Goal: Task Accomplishment & Management: Manage account settings

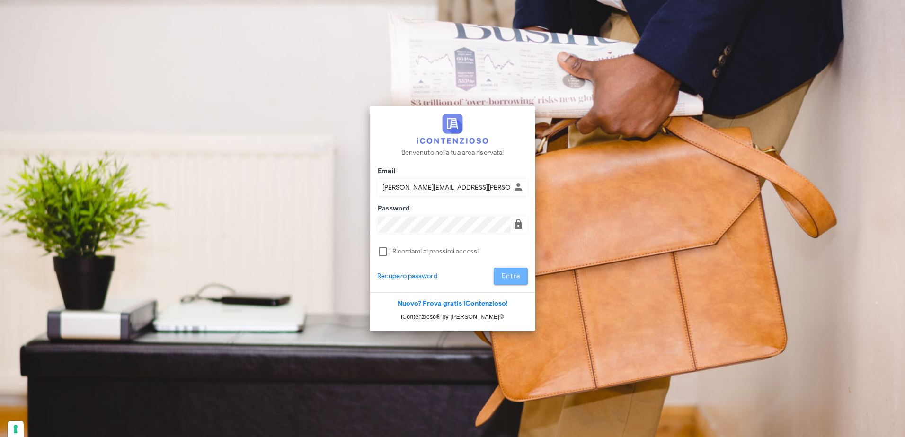
click at [514, 275] on span "Entra" at bounding box center [510, 276] width 19 height 8
type input "[PERSON_NAME][EMAIL_ADDRESS][PERSON_NAME][DOMAIN_NAME]"
click at [506, 279] on span "Entra" at bounding box center [510, 276] width 19 height 8
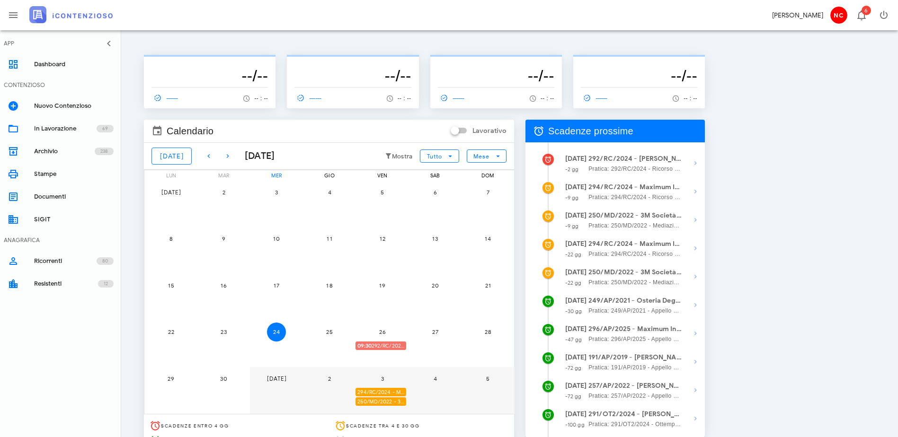
click at [406, 343] on span "09:30 292/RC/2024 - Claudio Nascimben - Presentarsi in Udienza" at bounding box center [381, 346] width 49 height 9
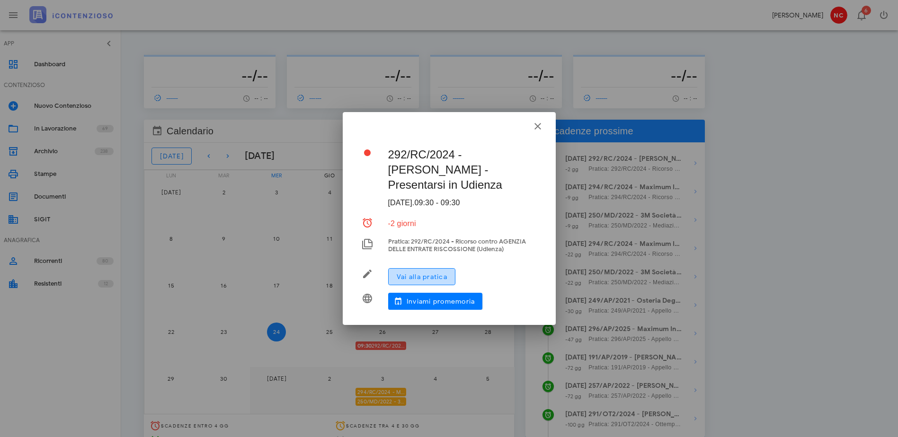
click at [434, 279] on span "Vai alla pratica" at bounding box center [421, 277] width 51 height 8
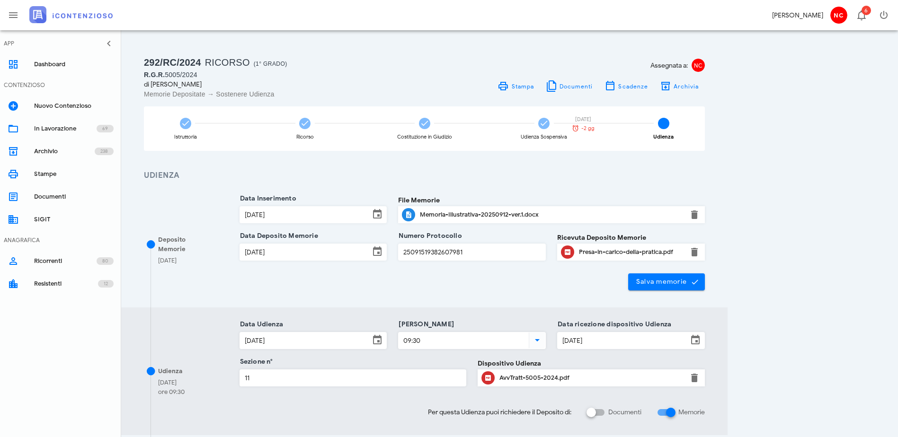
scroll to position [47, 0]
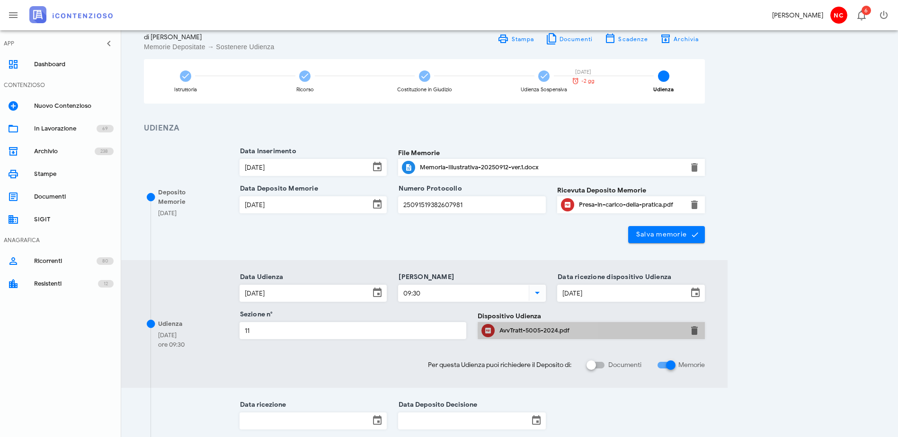
click at [647, 333] on div "AvvTratt-5005-2024.pdf" at bounding box center [591, 331] width 184 height 8
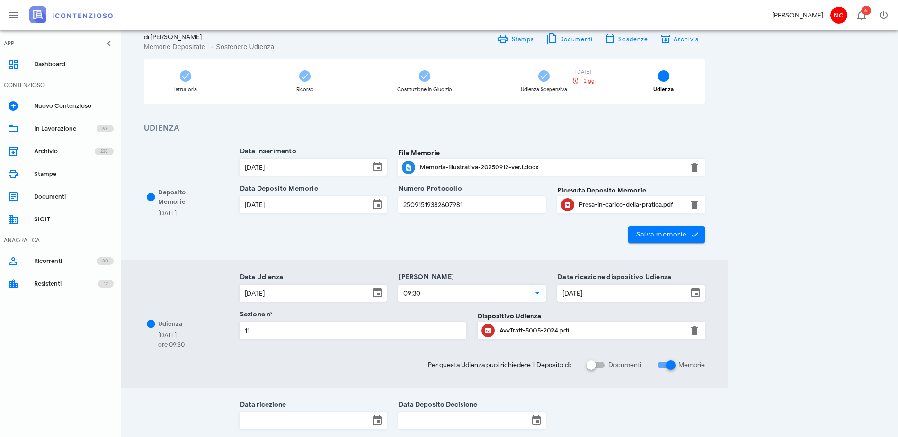
scroll to position [0, 0]
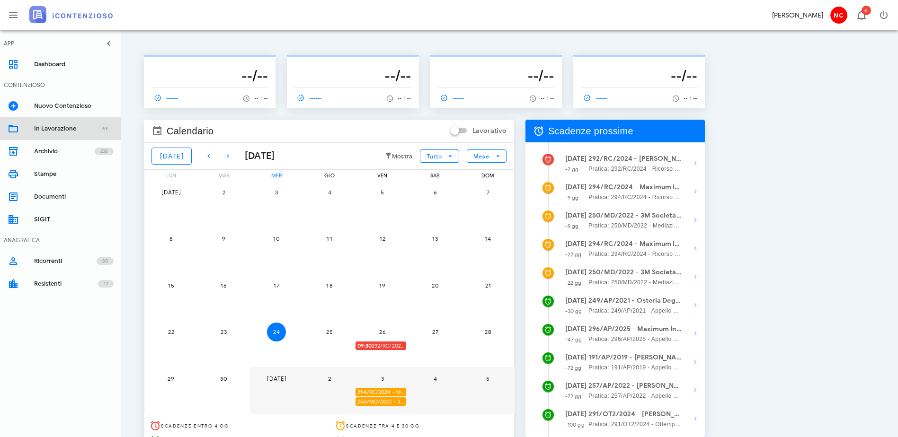
click at [68, 129] on div "In Lavorazione" at bounding box center [65, 129] width 62 height 8
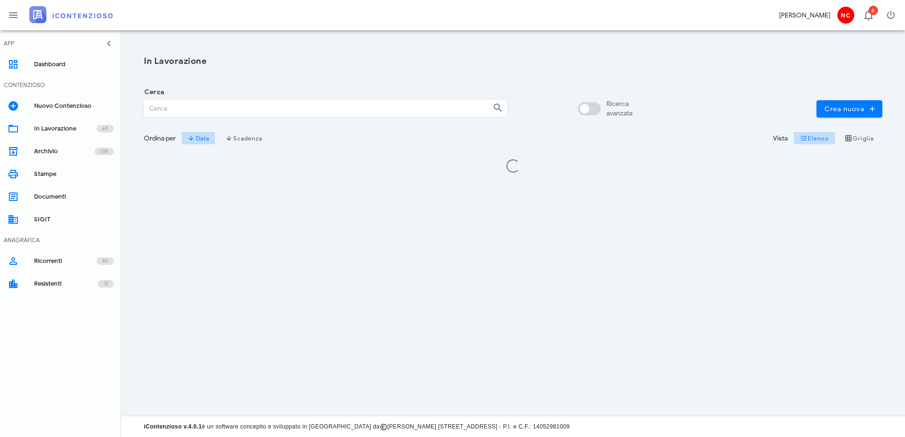
click at [189, 103] on input "Cerca" at bounding box center [314, 108] width 341 height 16
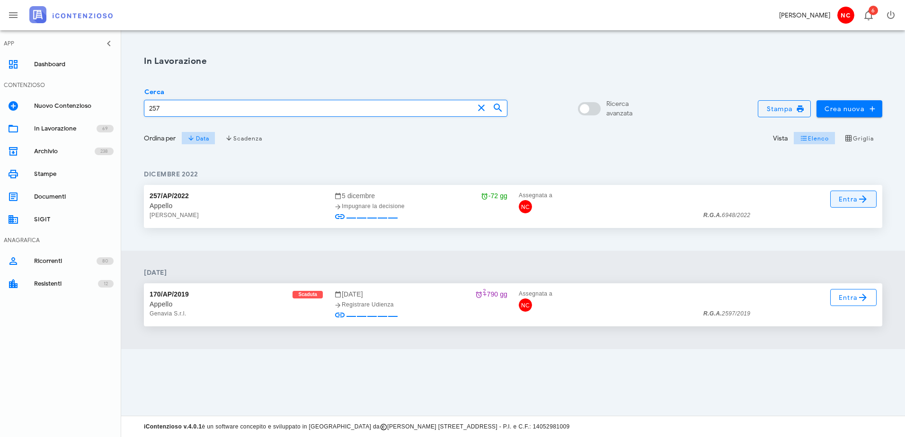
type input "257"
click at [857, 203] on span "Entra" at bounding box center [853, 199] width 31 height 11
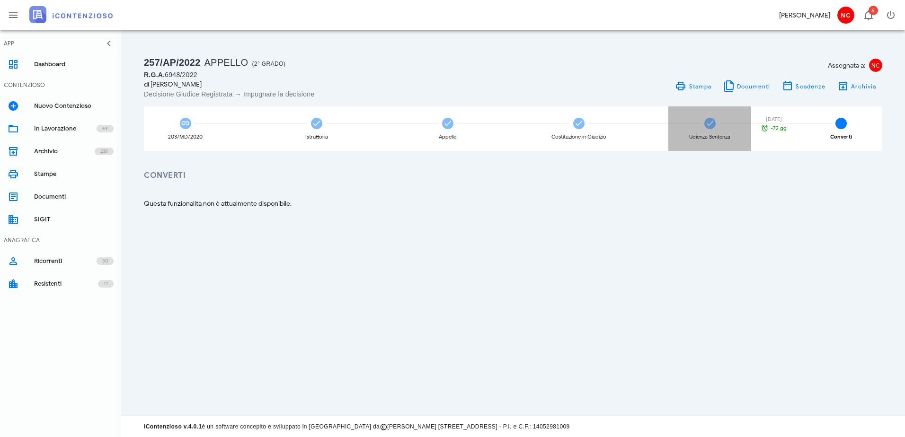
click at [710, 131] on div "Udienza Sentenza 05/12/2025 -72 gg" at bounding box center [709, 129] width 83 height 44
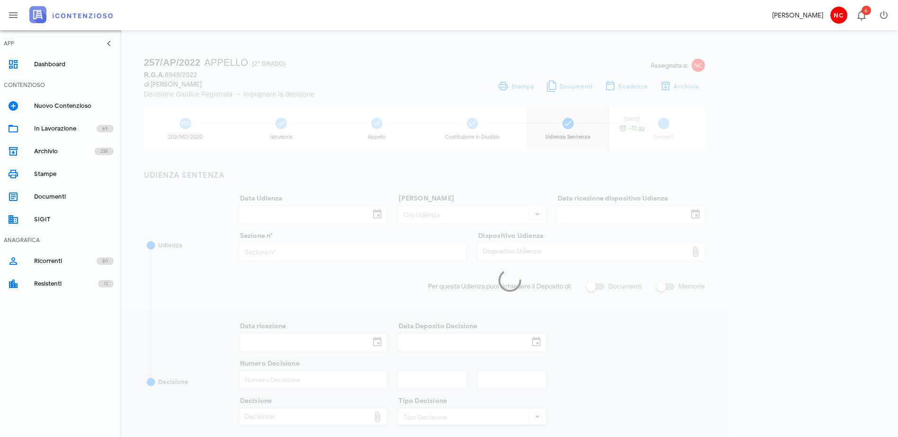
type input "15/04/2025"
type input "10:00"
type input "13/03/2025"
type input "14"
checkbox input "true"
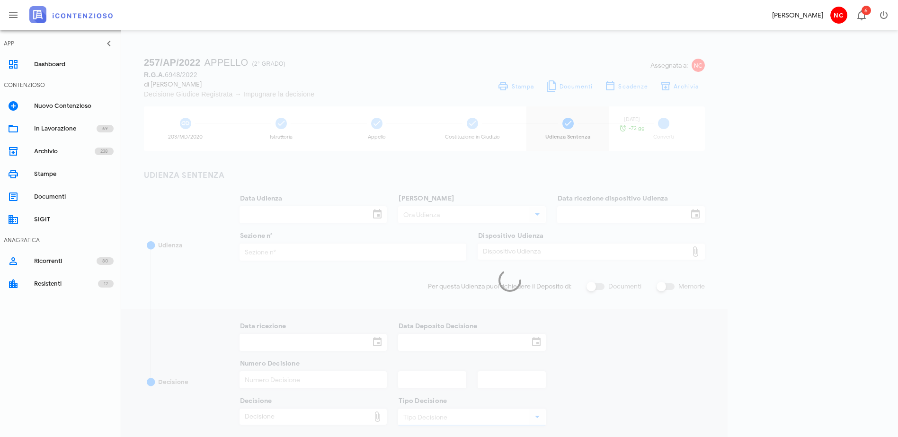
type input "05/05/2025"
type input "3268"
type input "2025"
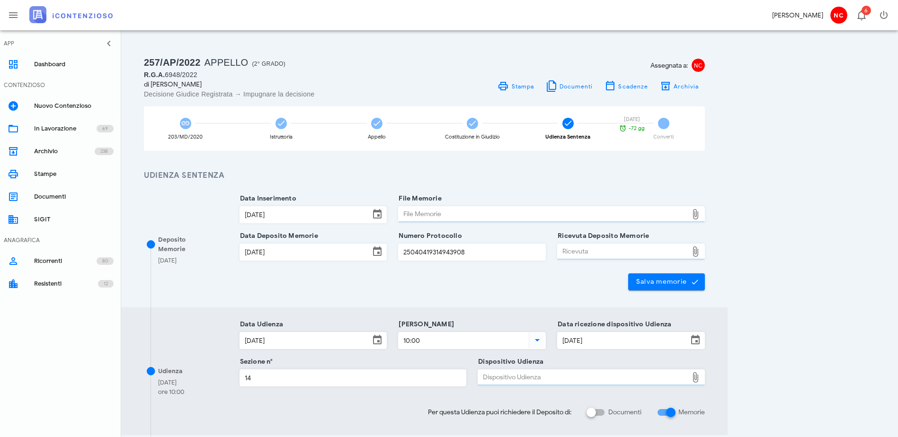
type input "Sentenza"
type input "Sfavorevole"
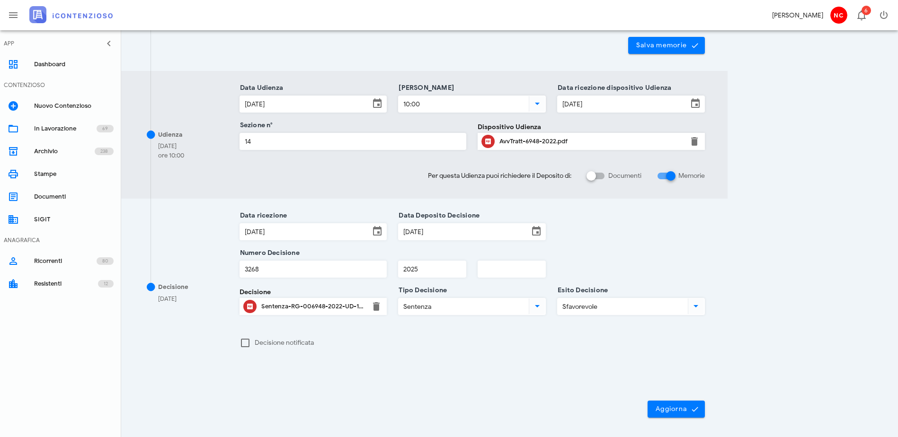
scroll to position [95, 0]
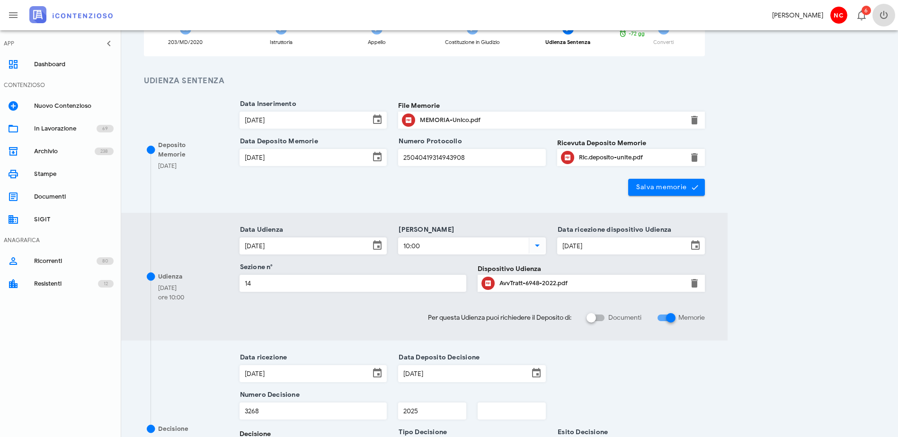
click at [882, 15] on icon "button" at bounding box center [883, 14] width 11 height 11
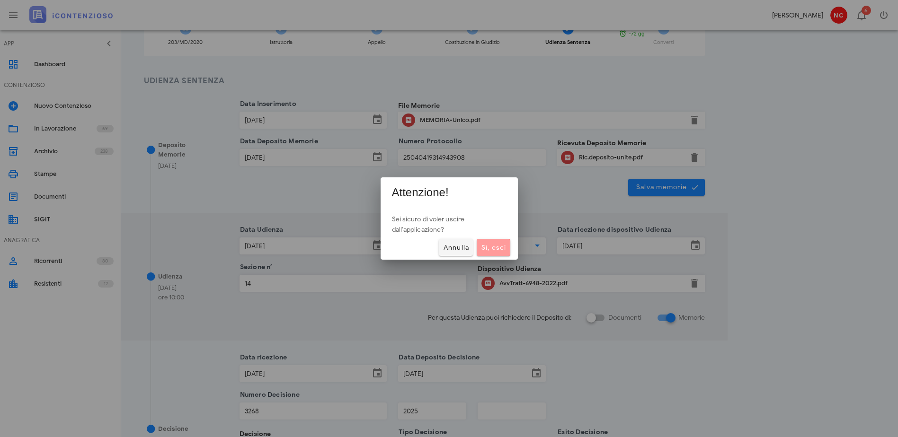
click at [484, 249] on span "Sì, esci" at bounding box center [493, 248] width 26 height 8
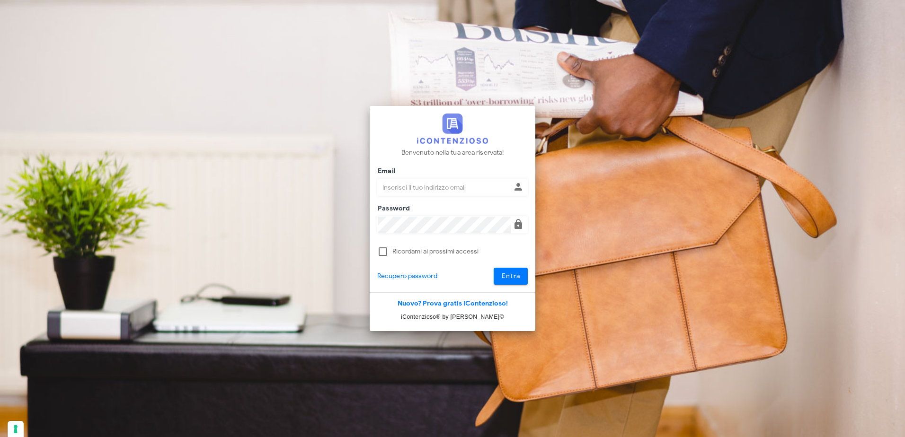
type input "claudio.nascimben@studionascimben.it"
